Goal: Transaction & Acquisition: Purchase product/service

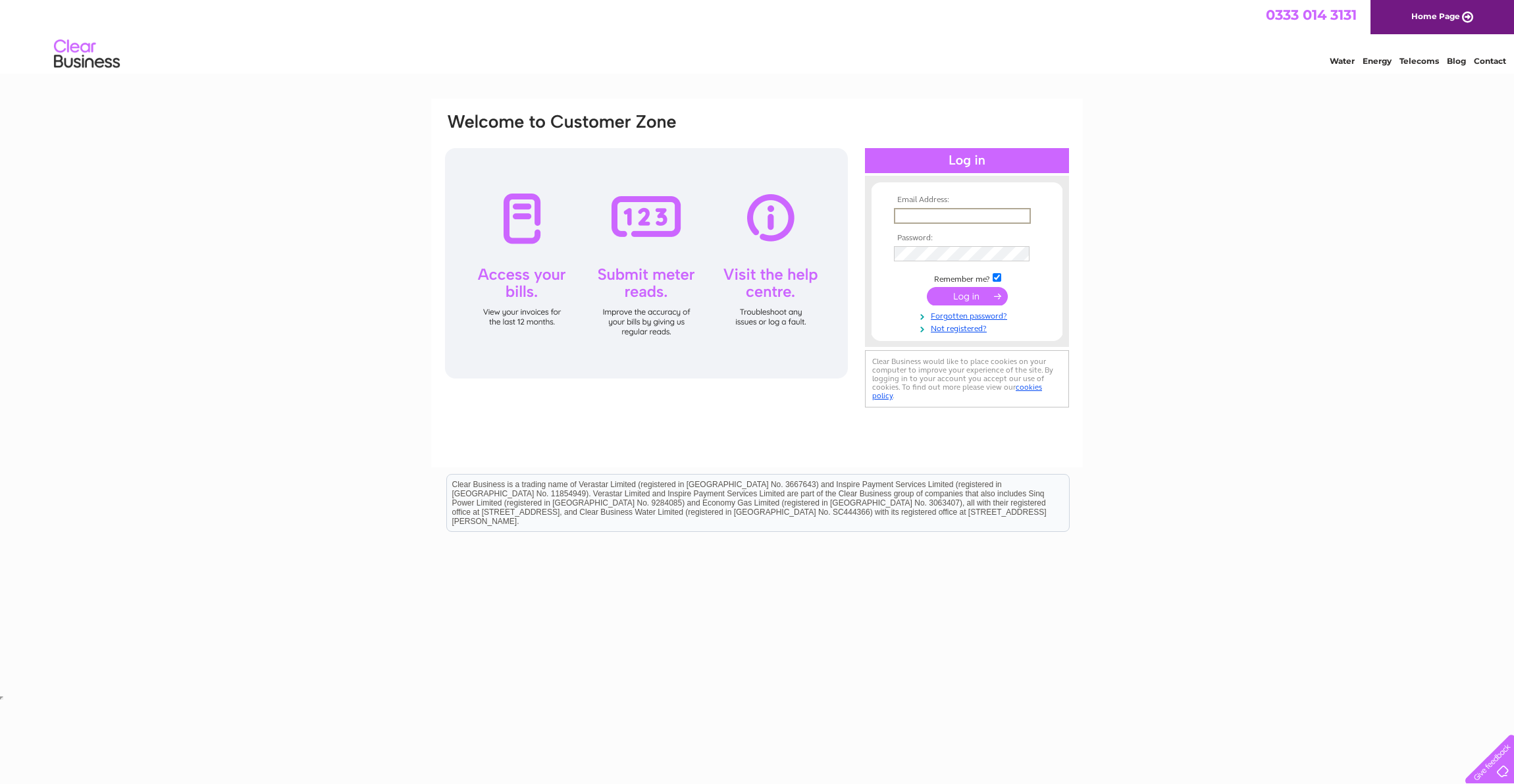
type input "sunil@rimsdale.com"
click at [963, 292] on input "submit" at bounding box center [967, 295] width 81 height 19
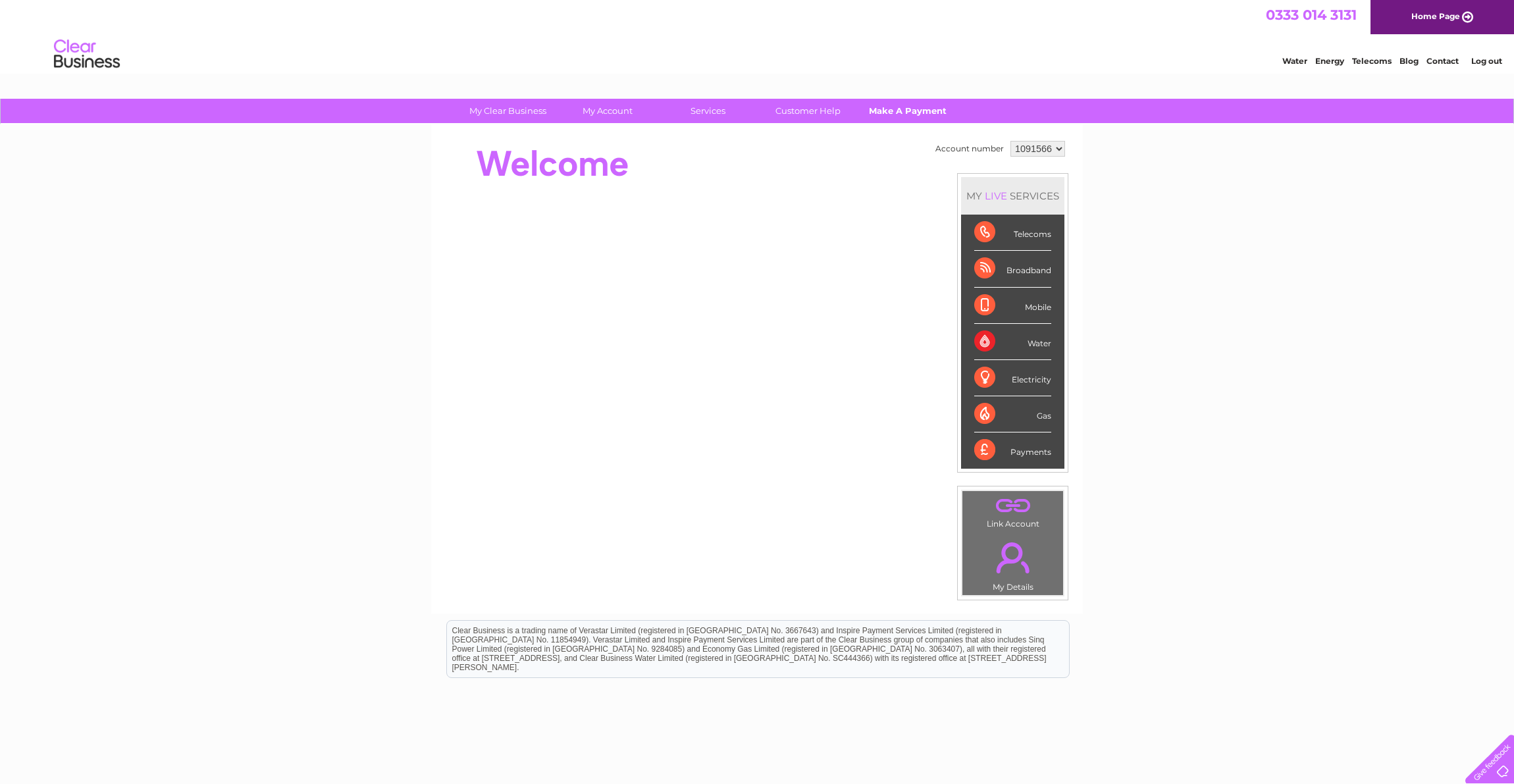
click at [907, 110] on link "Make A Payment" at bounding box center [908, 111] width 108 height 24
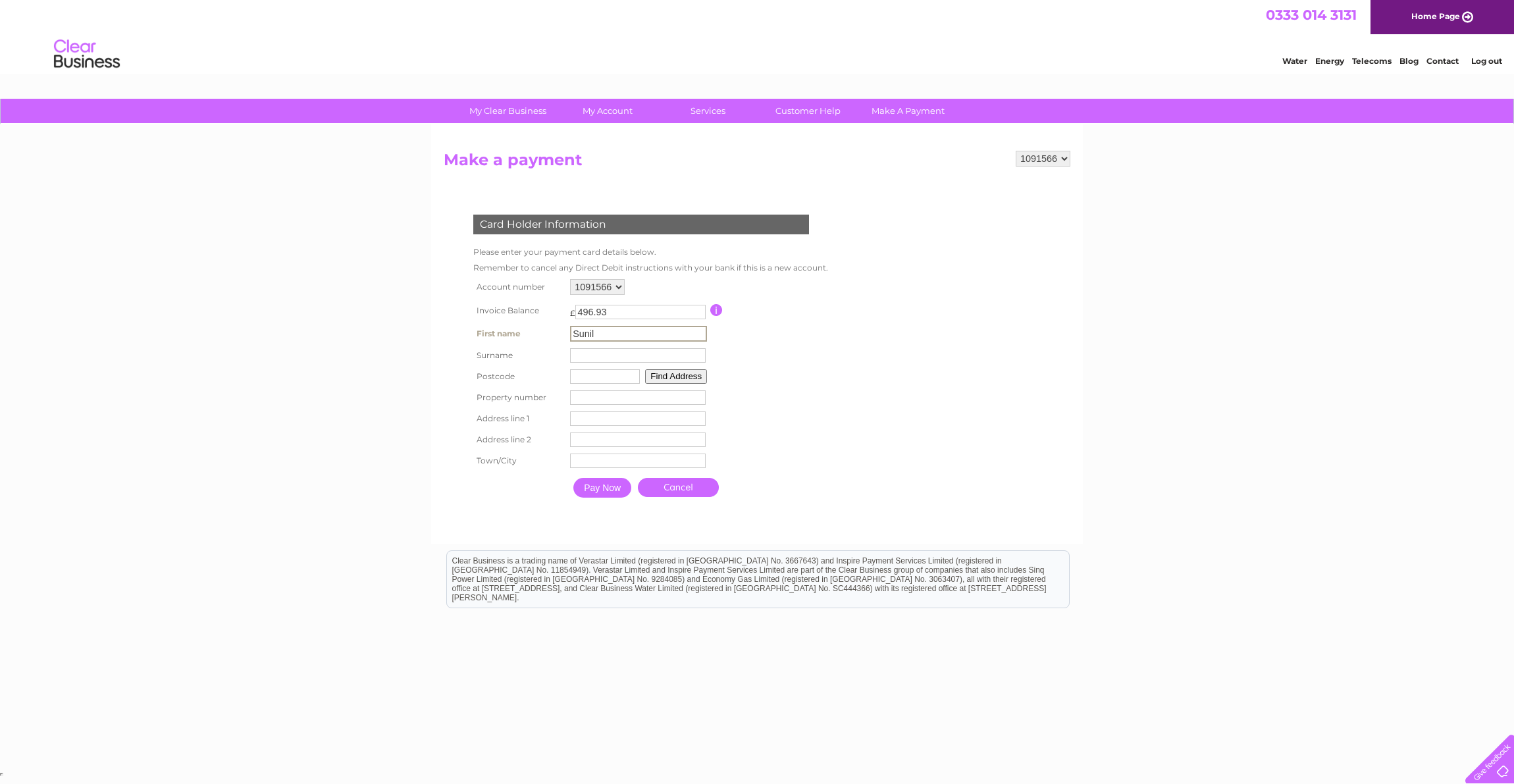
type input "Sunil"
click at [887, 347] on form "1091566 Make a payment Card Holder Information Please enter your payment card d…" at bounding box center [757, 340] width 627 height 379
type input "[PERSON_NAME]"
click at [825, 338] on table "Account number 1091566 Invoice Balance £ 496.93 First name [PERSON_NAME]" at bounding box center [648, 389] width 355 height 227
click at [1011, 417] on form "1091566 Make a payment Card Holder Information Please enter your payment card d…" at bounding box center [757, 339] width 627 height 378
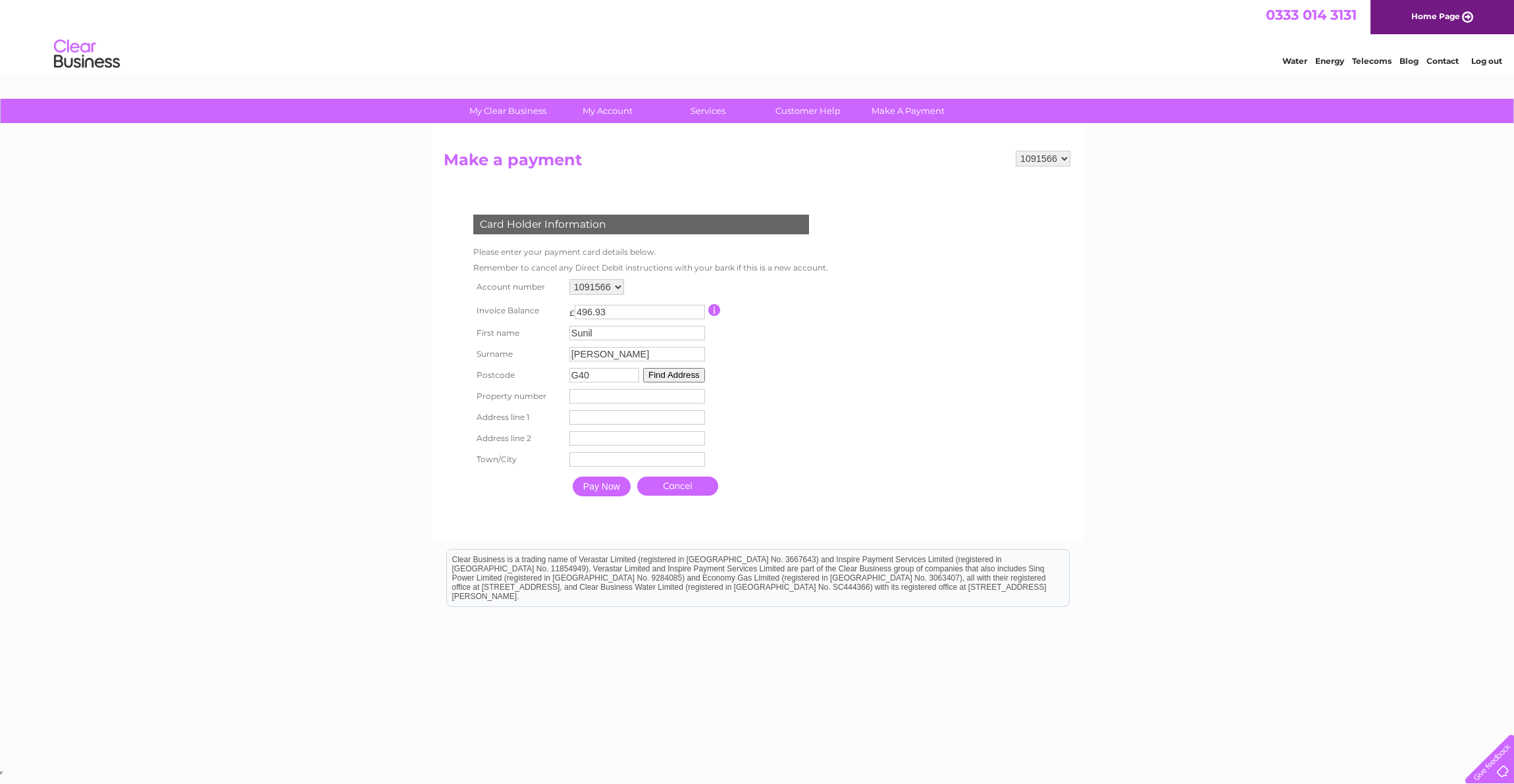
drag, startPoint x: 924, startPoint y: 419, endPoint x: 814, endPoint y: 400, distance: 111.6
click at [923, 419] on form "1091566 Make a payment Card Holder Information Please enter your payment card d…" at bounding box center [757, 339] width 627 height 378
click at [662, 335] on input "Sunil" at bounding box center [638, 334] width 137 height 16
click at [605, 380] on input "G40" at bounding box center [605, 376] width 70 height 14
type input "G40 3DP"
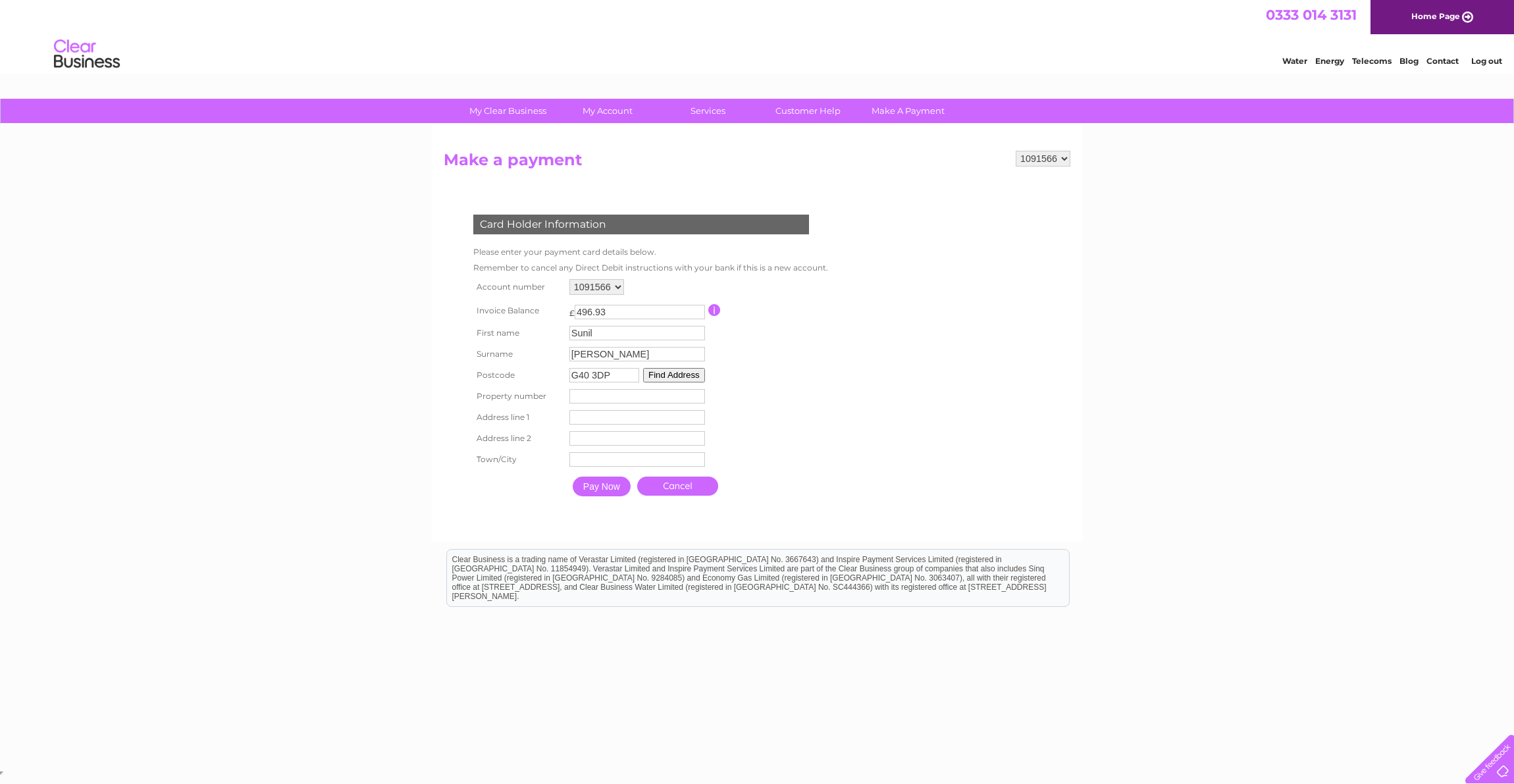
click at [694, 374] on button "Find Address" at bounding box center [674, 375] width 62 height 14
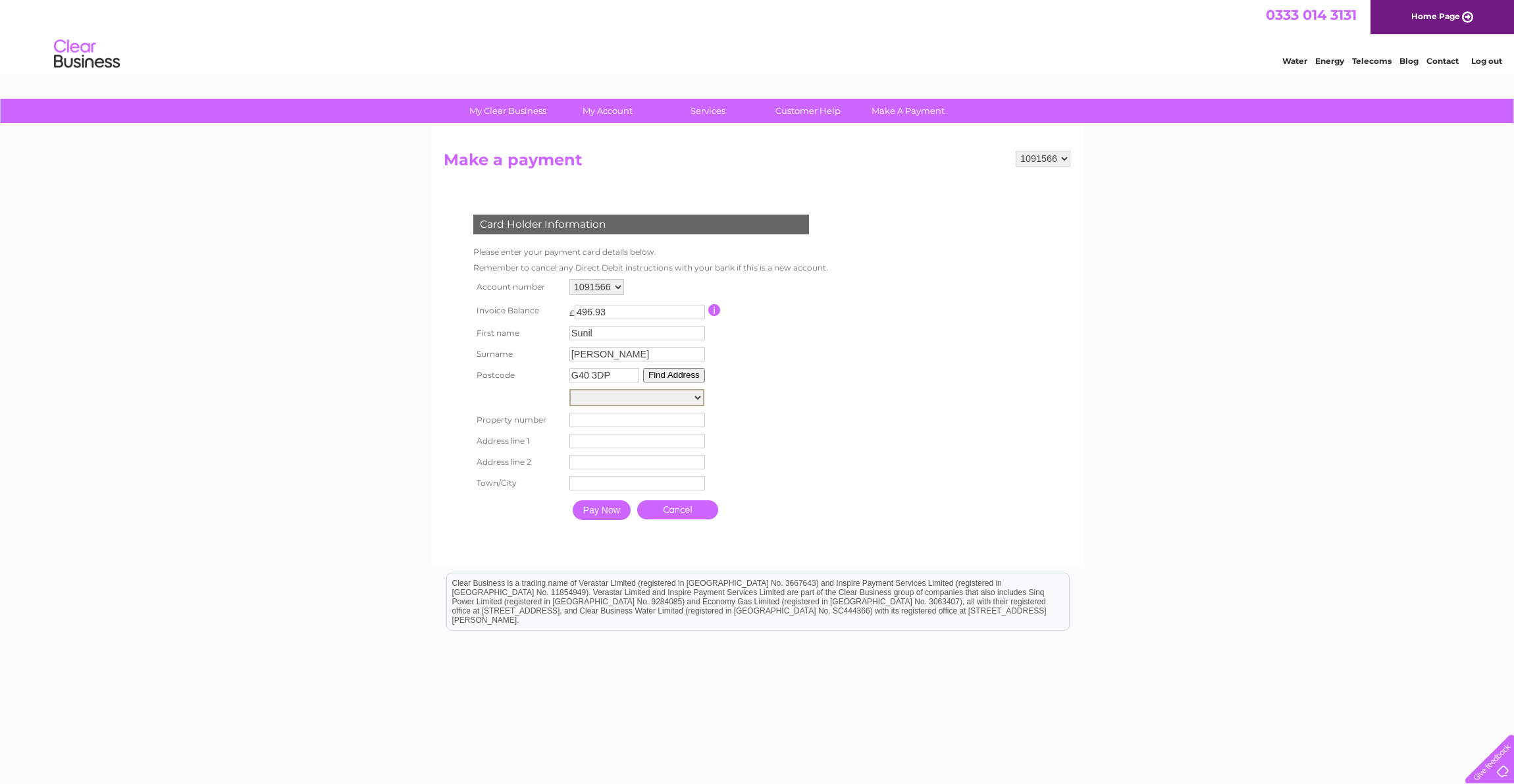
select select "[STREET_ADDRESS]"
type input "115"
type input "[GEOGRAPHIC_DATA]"
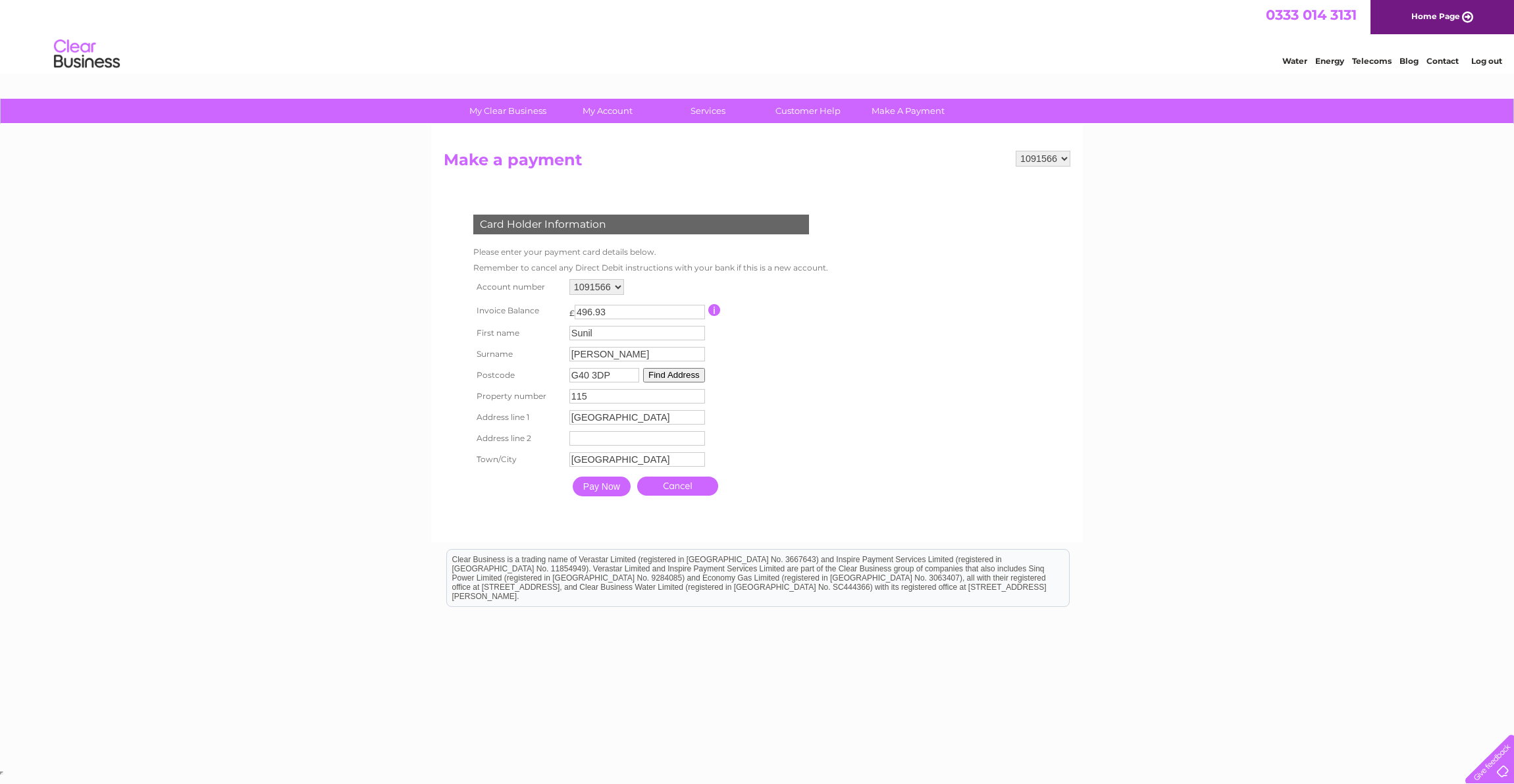
click at [610, 493] on input "Pay Now" at bounding box center [602, 486] width 58 height 20
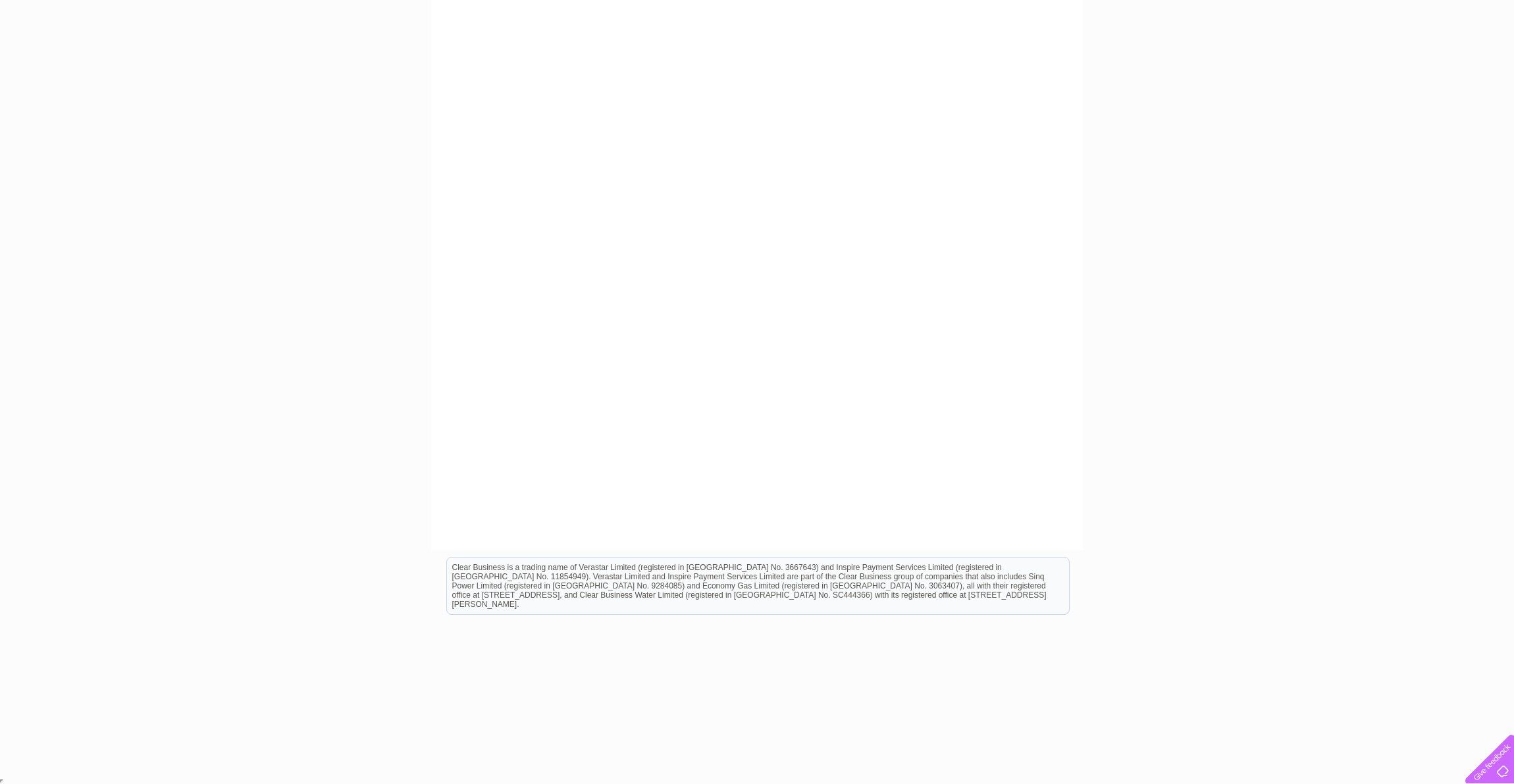
scroll to position [246, 0]
